Goal: Check status: Check status

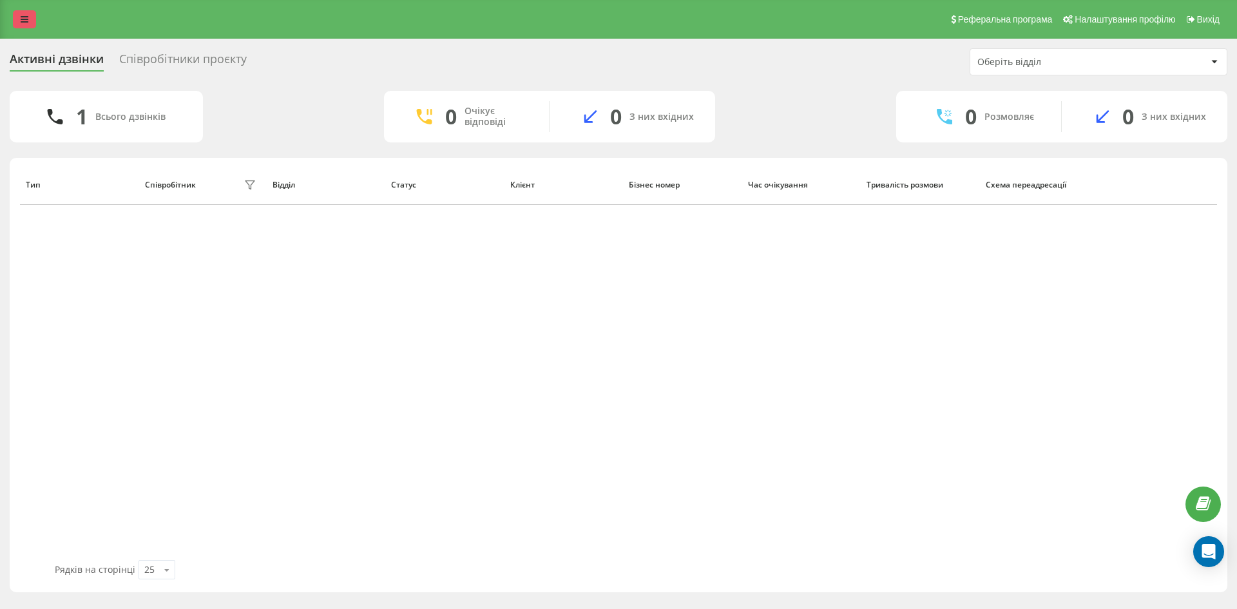
click at [21, 13] on link at bounding box center [24, 19] width 23 height 18
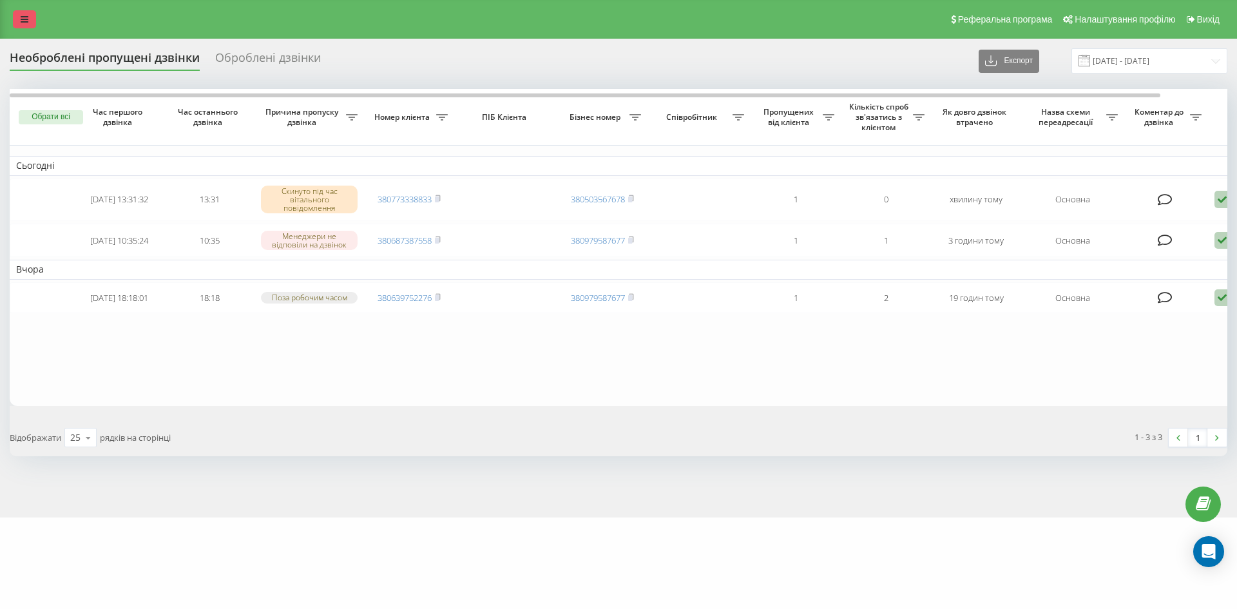
click at [26, 17] on icon at bounding box center [25, 19] width 8 height 9
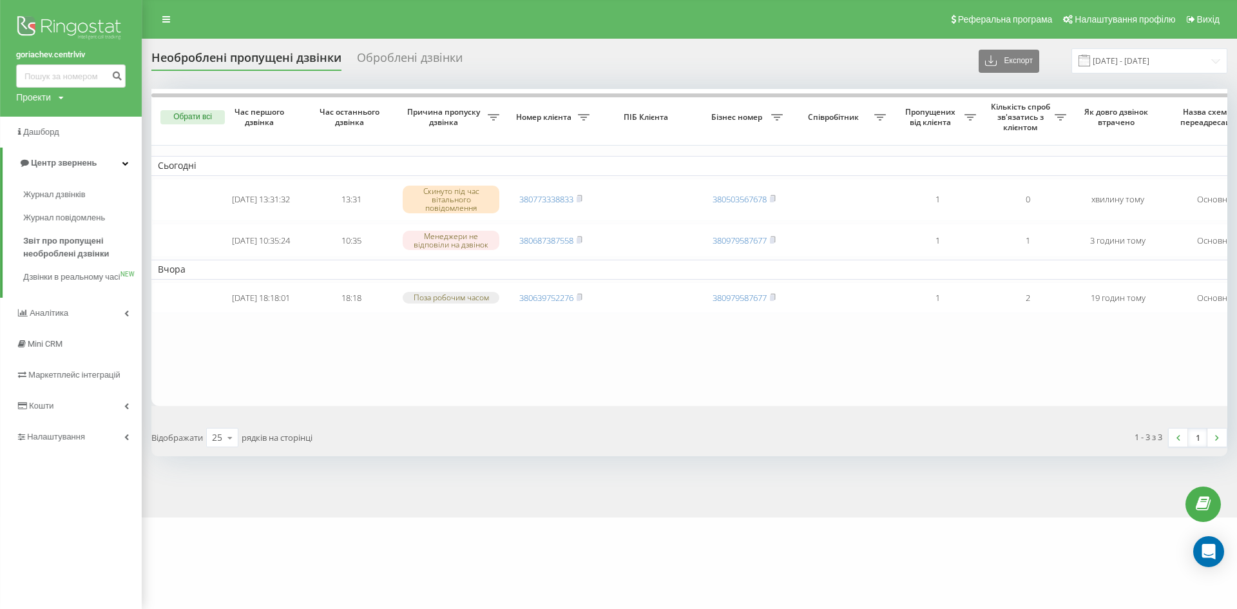
click at [95, 26] on img at bounding box center [71, 29] width 110 height 32
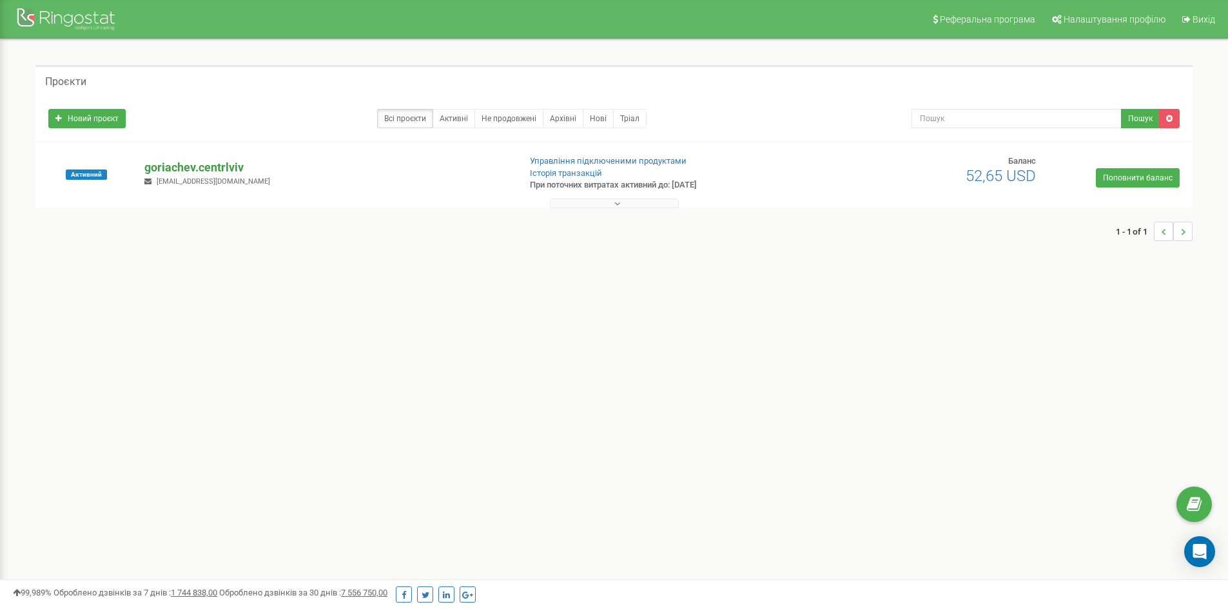
click at [211, 165] on p "goriachev.centrlviv" at bounding box center [326, 167] width 364 height 17
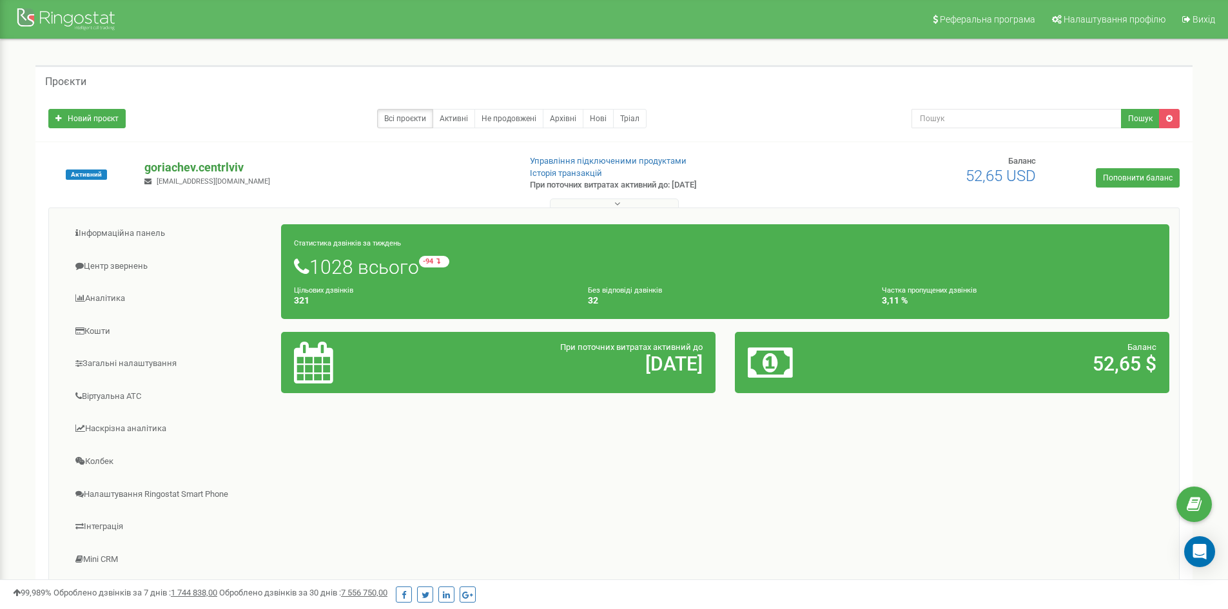
click at [179, 161] on p "goriachev.centrlviv" at bounding box center [326, 167] width 364 height 17
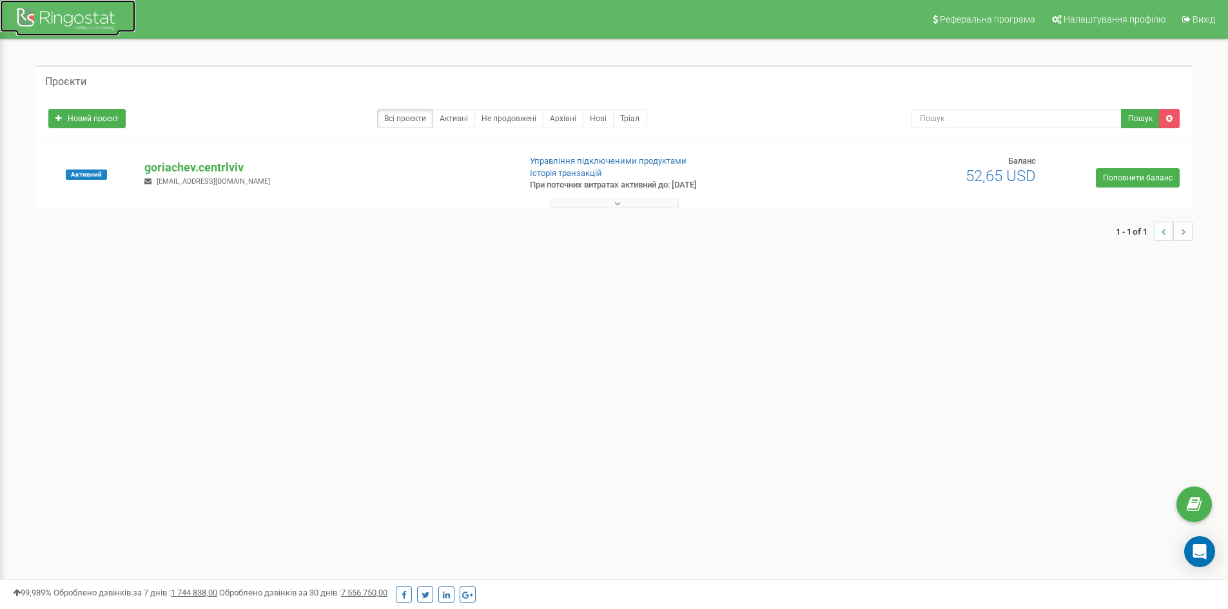
click at [84, 27] on div at bounding box center [67, 20] width 103 height 31
click at [191, 162] on p "goriachev.centrlviv" at bounding box center [326, 167] width 364 height 17
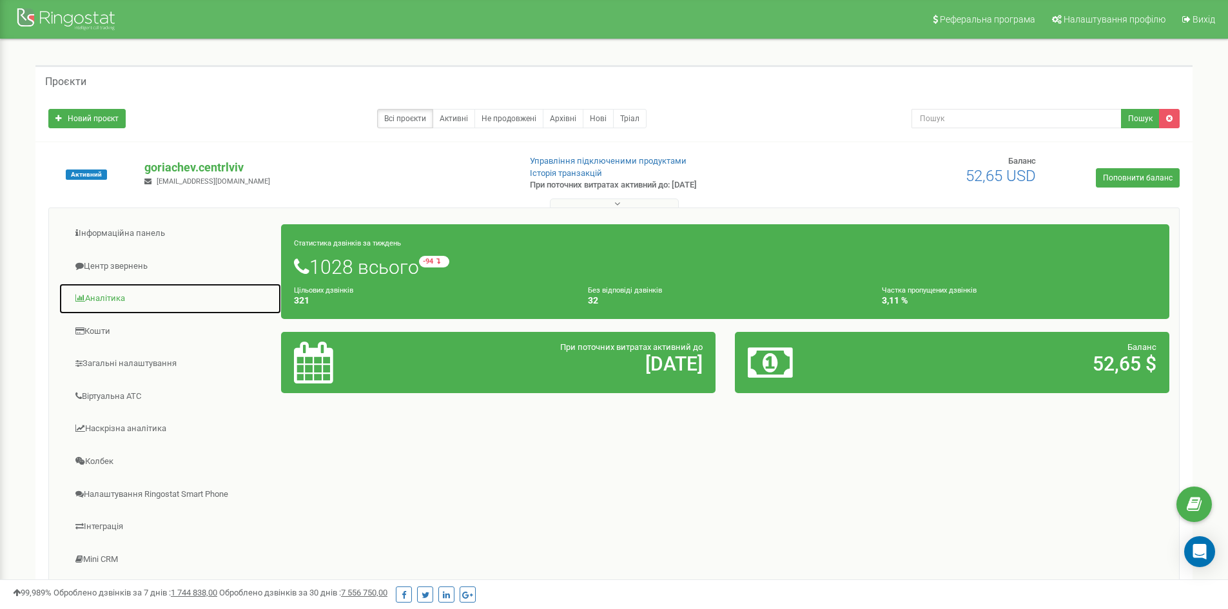
click at [92, 296] on link "Аналiтика" at bounding box center [170, 299] width 223 height 32
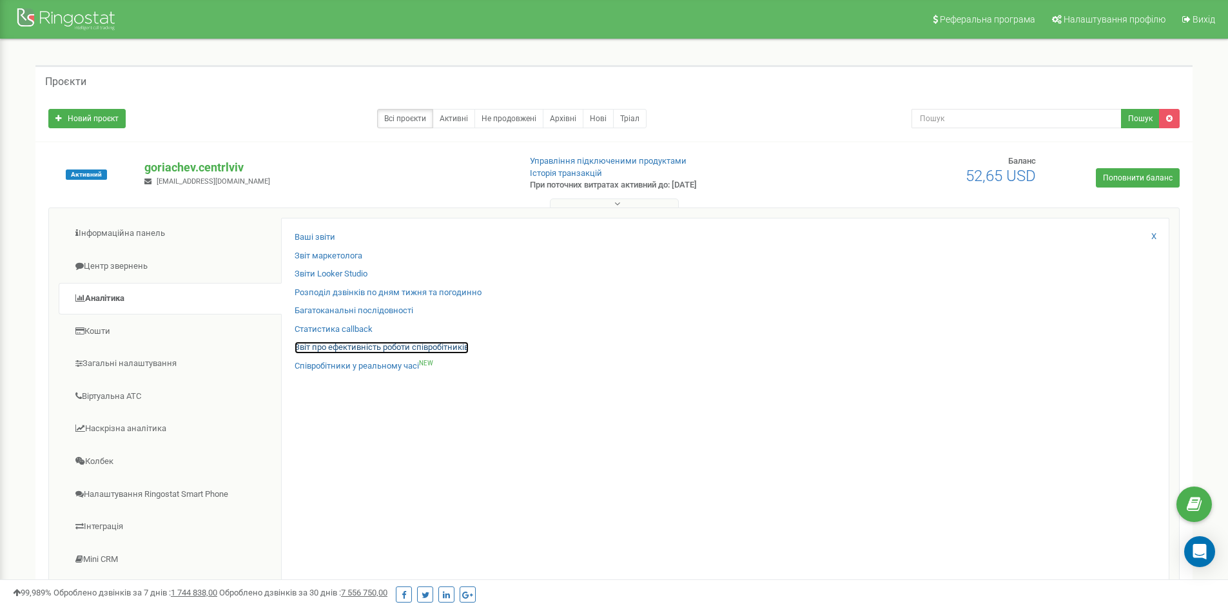
click at [461, 347] on link "Звіт про ефективність роботи співробітників" at bounding box center [382, 348] width 174 height 12
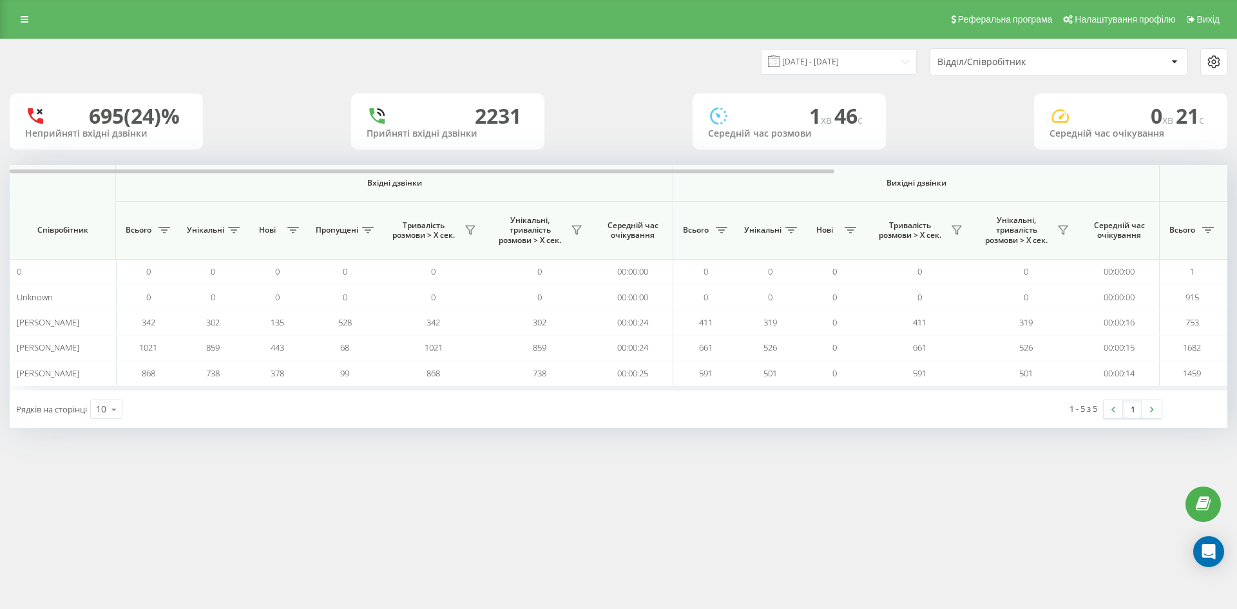
click at [1179, 60] on div at bounding box center [1174, 61] width 15 height 15
click at [879, 55] on input "20.07.2025 - 20.08.2025" at bounding box center [839, 61] width 156 height 25
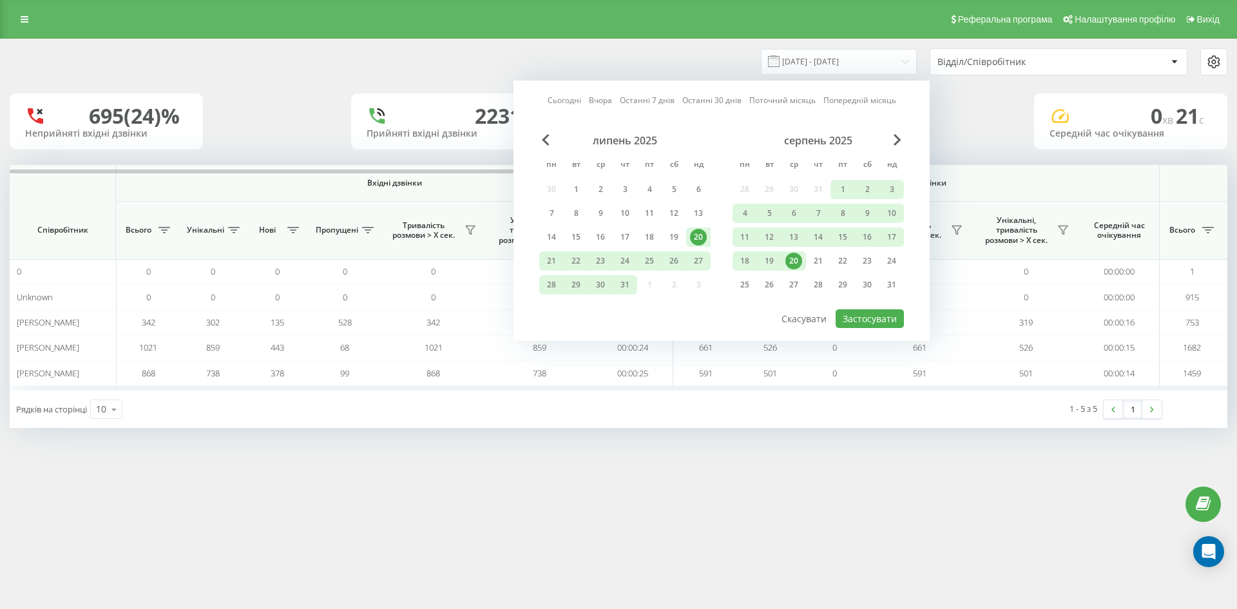
click at [797, 254] on div "20" at bounding box center [794, 261] width 17 height 17
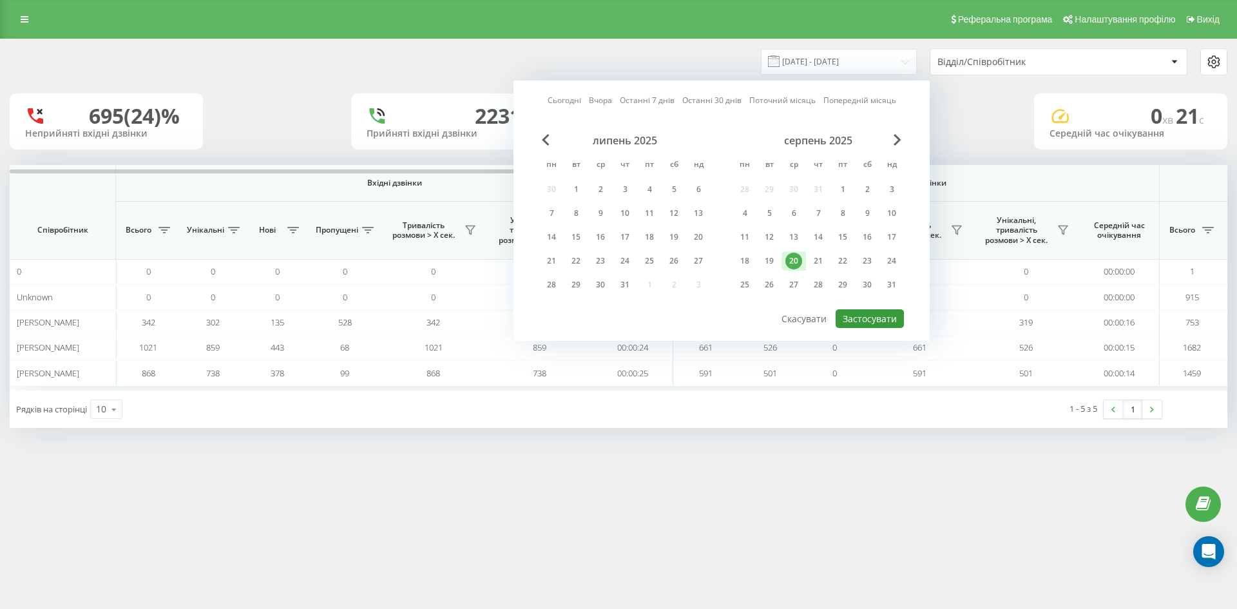
click at [882, 318] on button "Застосувати" at bounding box center [870, 318] width 68 height 19
type input "20.08.2025 - 20.08.2025"
